Goal: Task Accomplishment & Management: Manage account settings

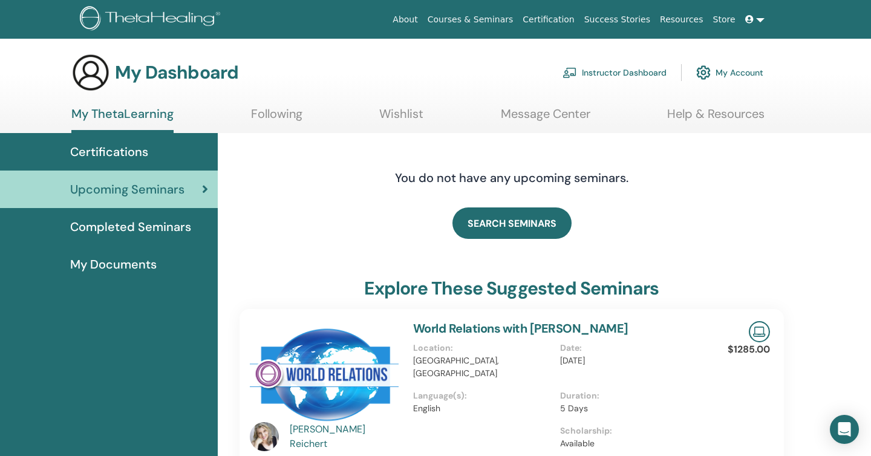
click at [163, 224] on span "Completed Seminars" at bounding box center [130, 227] width 121 height 18
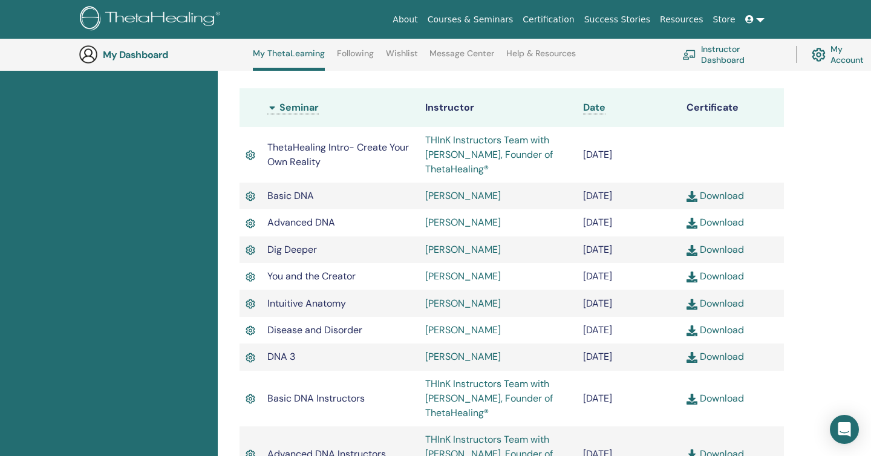
scroll to position [327, 0]
click at [486, 144] on link "THInK Instructors Team with [PERSON_NAME], Founder of ThetaHealing®" at bounding box center [489, 153] width 128 height 42
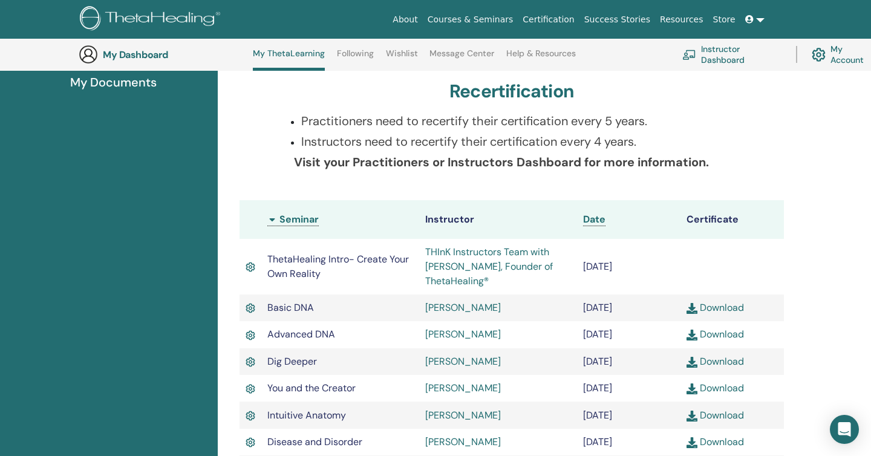
scroll to position [213, 0]
click at [133, 51] on h3 "My Dashboard" at bounding box center [163, 54] width 121 height 11
click at [712, 54] on link "Instructor Dashboard" at bounding box center [731, 54] width 99 height 27
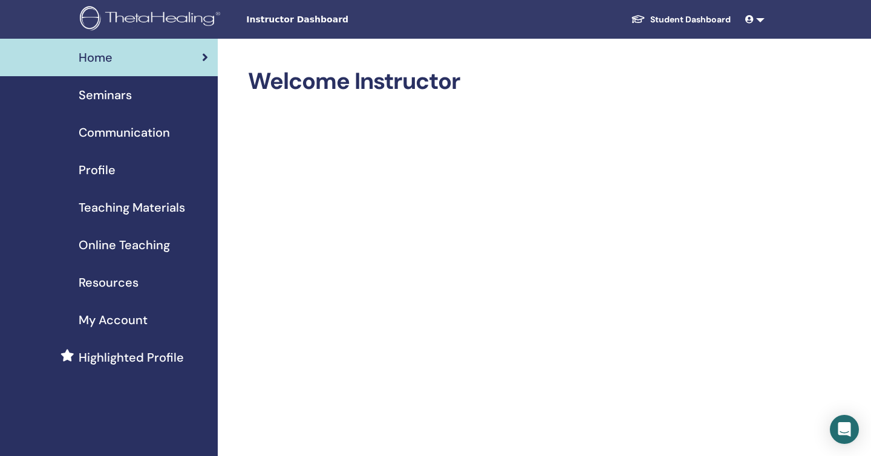
click at [113, 97] on span "Seminars" at bounding box center [105, 95] width 53 height 18
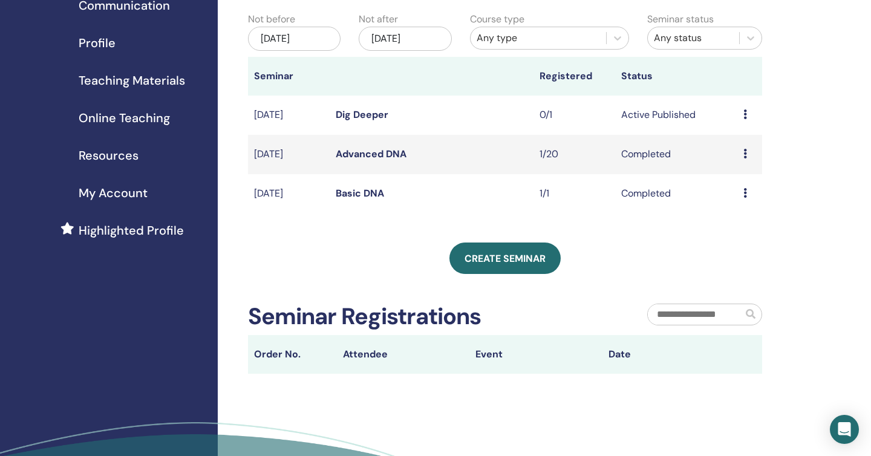
scroll to position [100, 0]
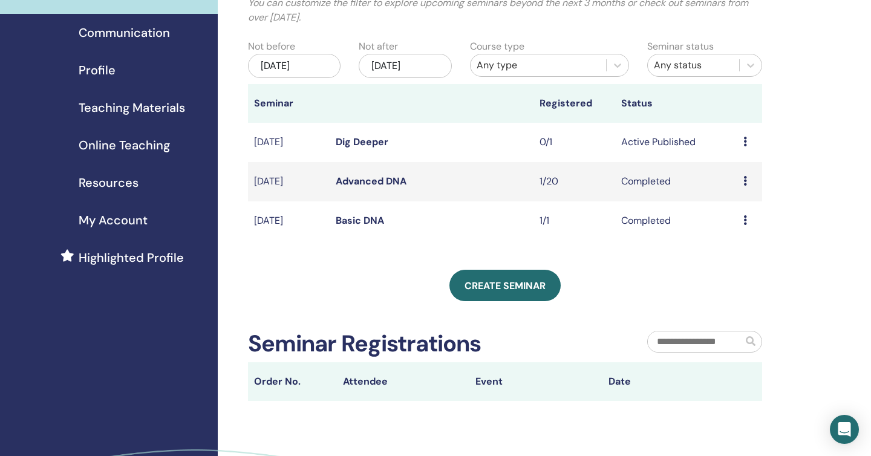
click at [659, 143] on td "Active Published" at bounding box center [676, 142] width 122 height 39
click at [373, 145] on link "Dig Deeper" at bounding box center [362, 141] width 53 height 13
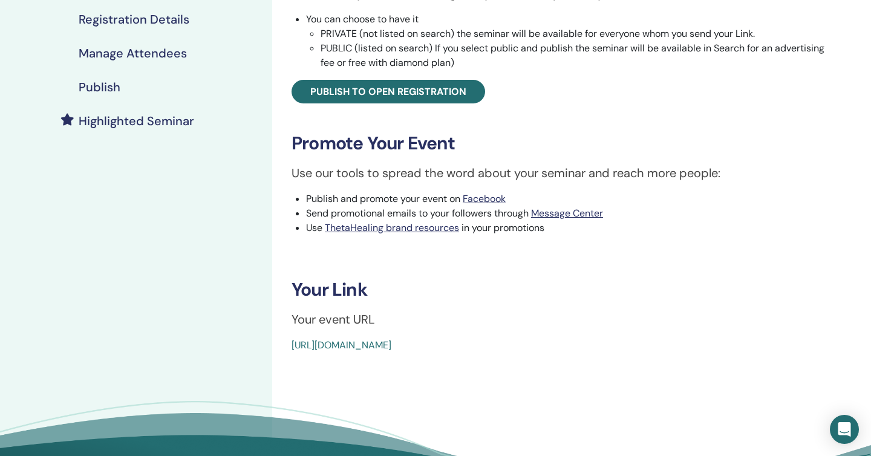
scroll to position [339, 0]
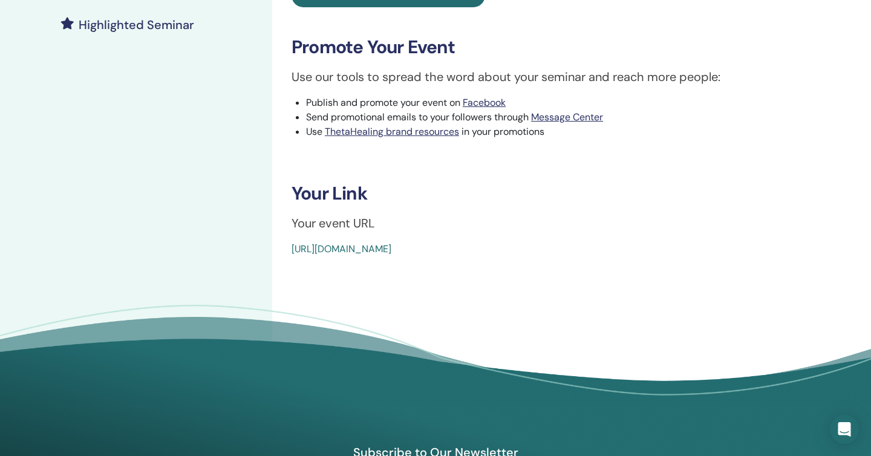
click at [391, 251] on link "https://www.thetahealing.com/seminar-375089-details.html" at bounding box center [342, 249] width 100 height 13
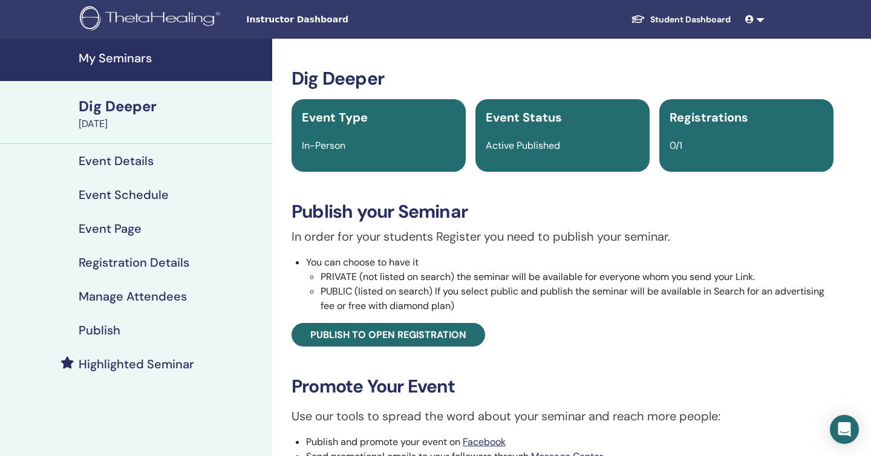
click at [111, 67] on link "My Seminars" at bounding box center [136, 60] width 272 height 42
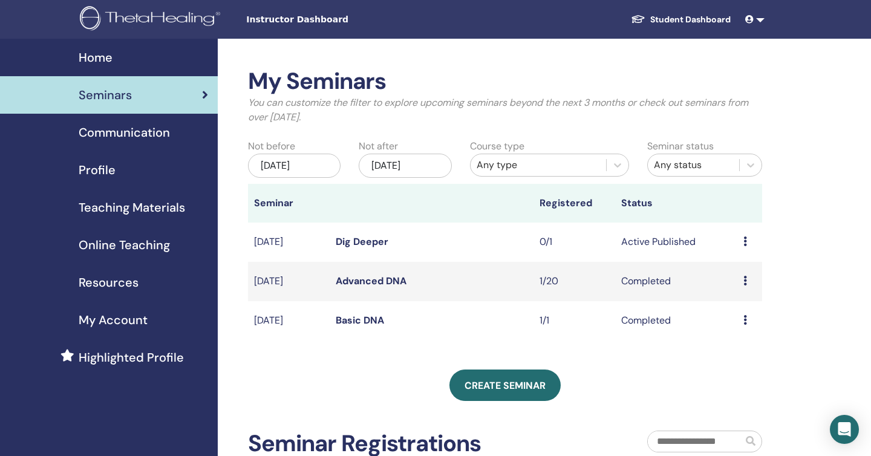
click at [744, 278] on icon at bounding box center [745, 281] width 4 height 10
click at [737, 307] on link "Attendees" at bounding box center [739, 306] width 46 height 13
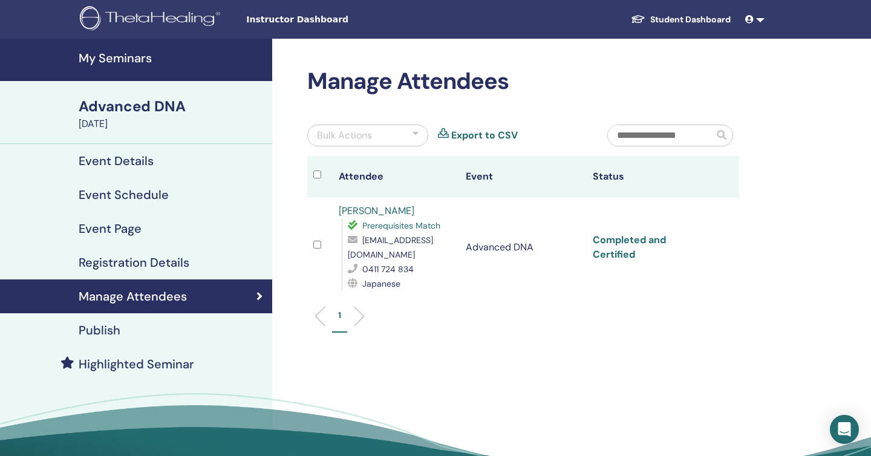
click at [626, 251] on link "Completed and Certified" at bounding box center [629, 246] width 73 height 27
click at [139, 59] on h4 "My Seminars" at bounding box center [172, 58] width 186 height 15
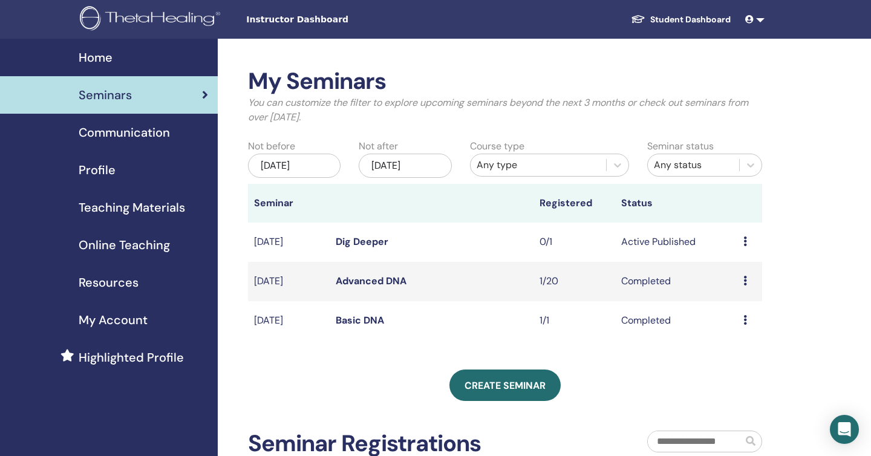
click at [748, 318] on div "Preview Attendees" at bounding box center [749, 320] width 13 height 15
click at [747, 347] on link "Attendees" at bounding box center [743, 345] width 46 height 13
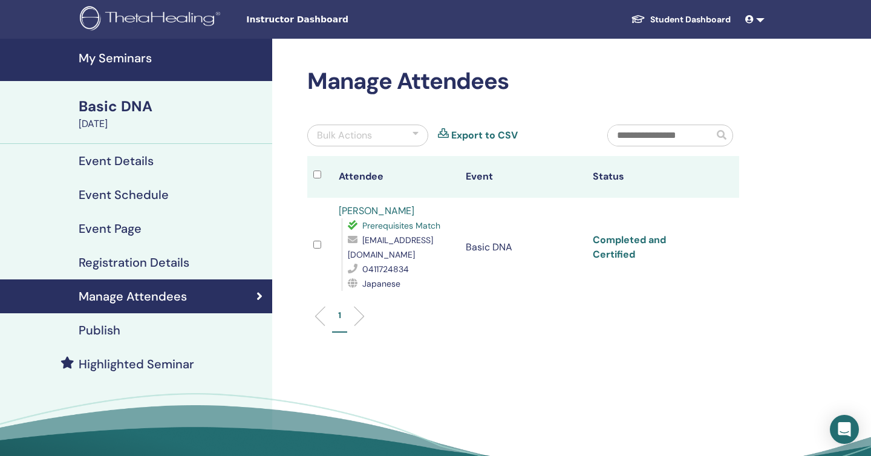
click at [640, 244] on link "Completed and Certified" at bounding box center [629, 246] width 73 height 27
